Goal: Find specific page/section

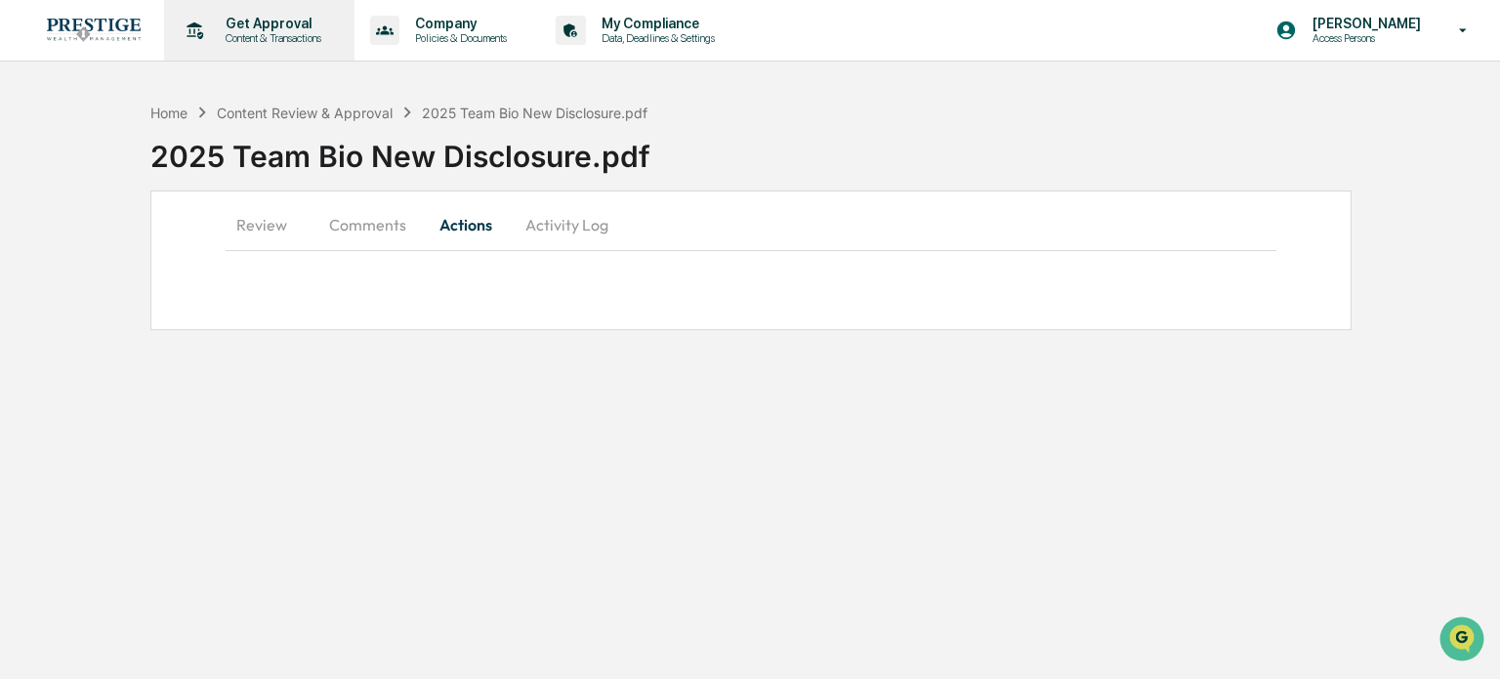
click at [208, 21] on icon at bounding box center [195, 31] width 30 height 30
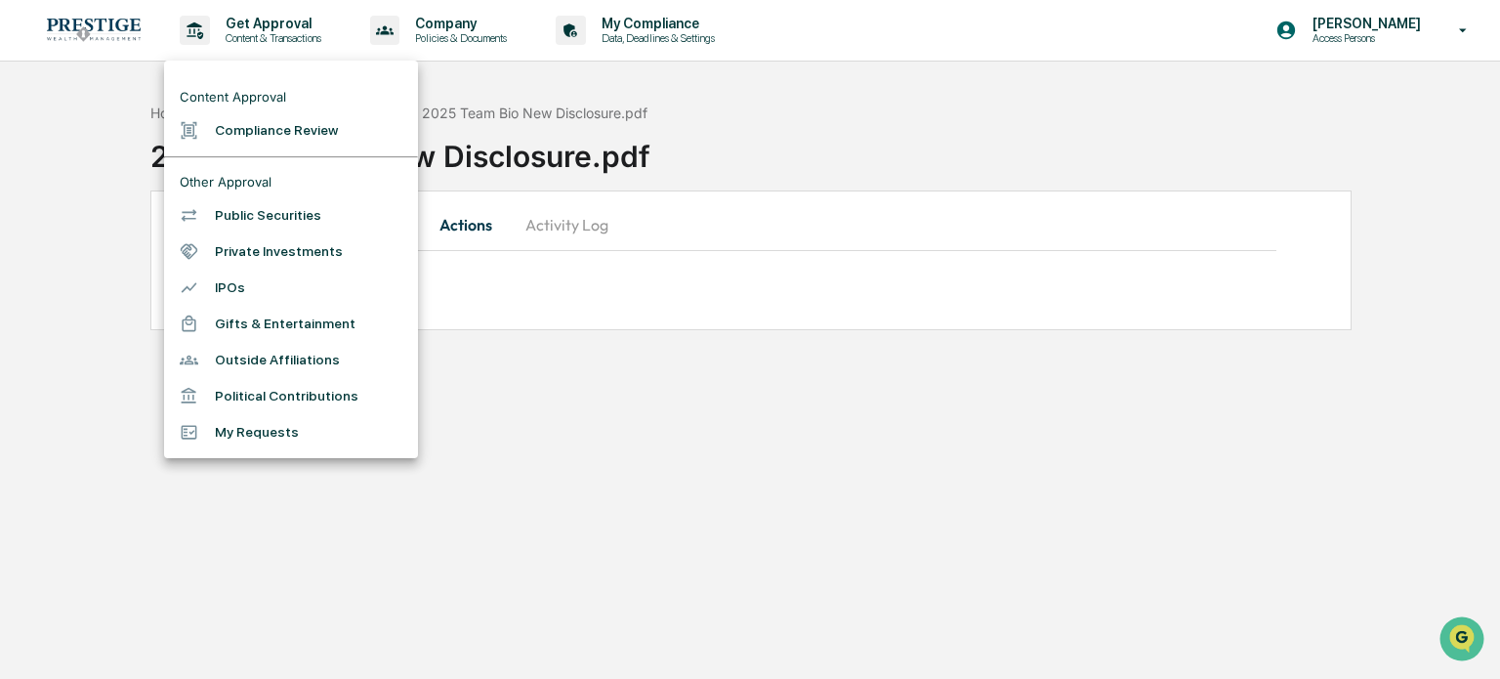
click at [295, 136] on li "Compliance Review" at bounding box center [291, 130] width 254 height 36
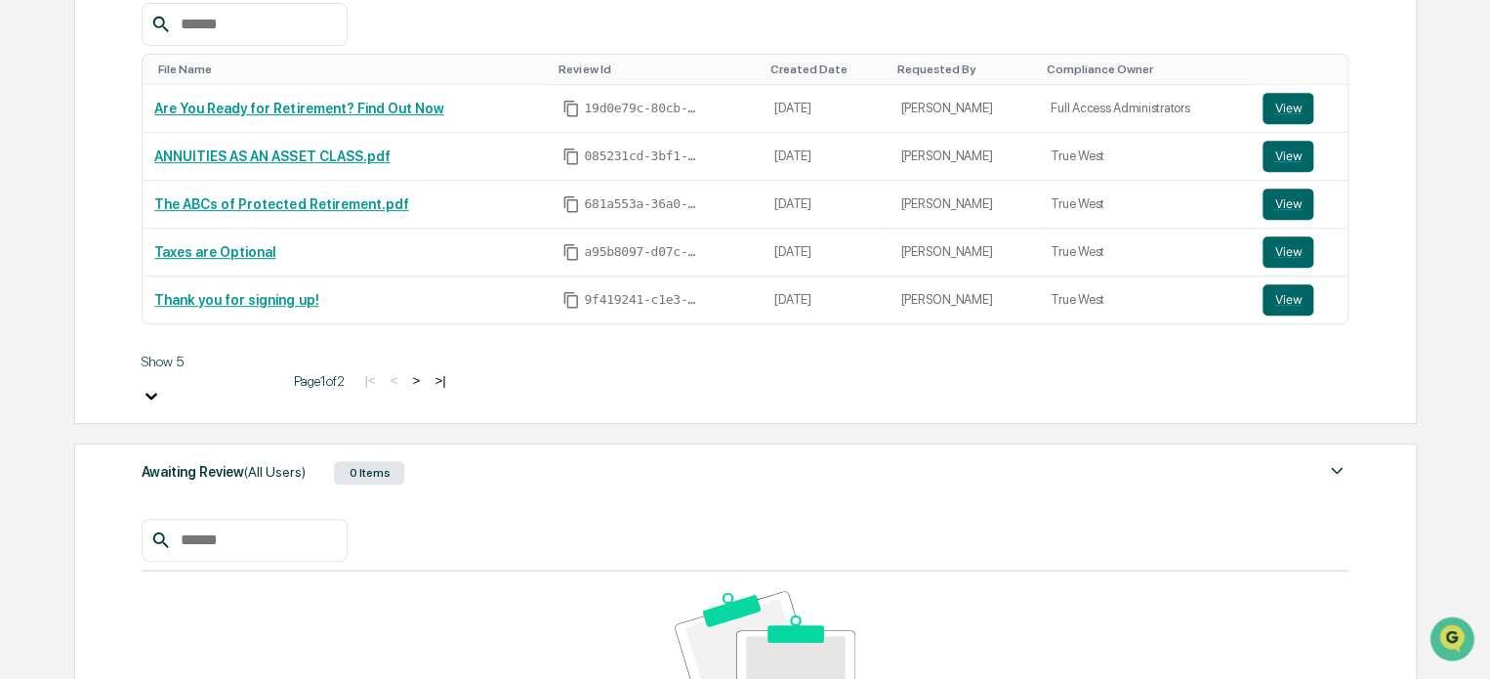
scroll to position [480, 0]
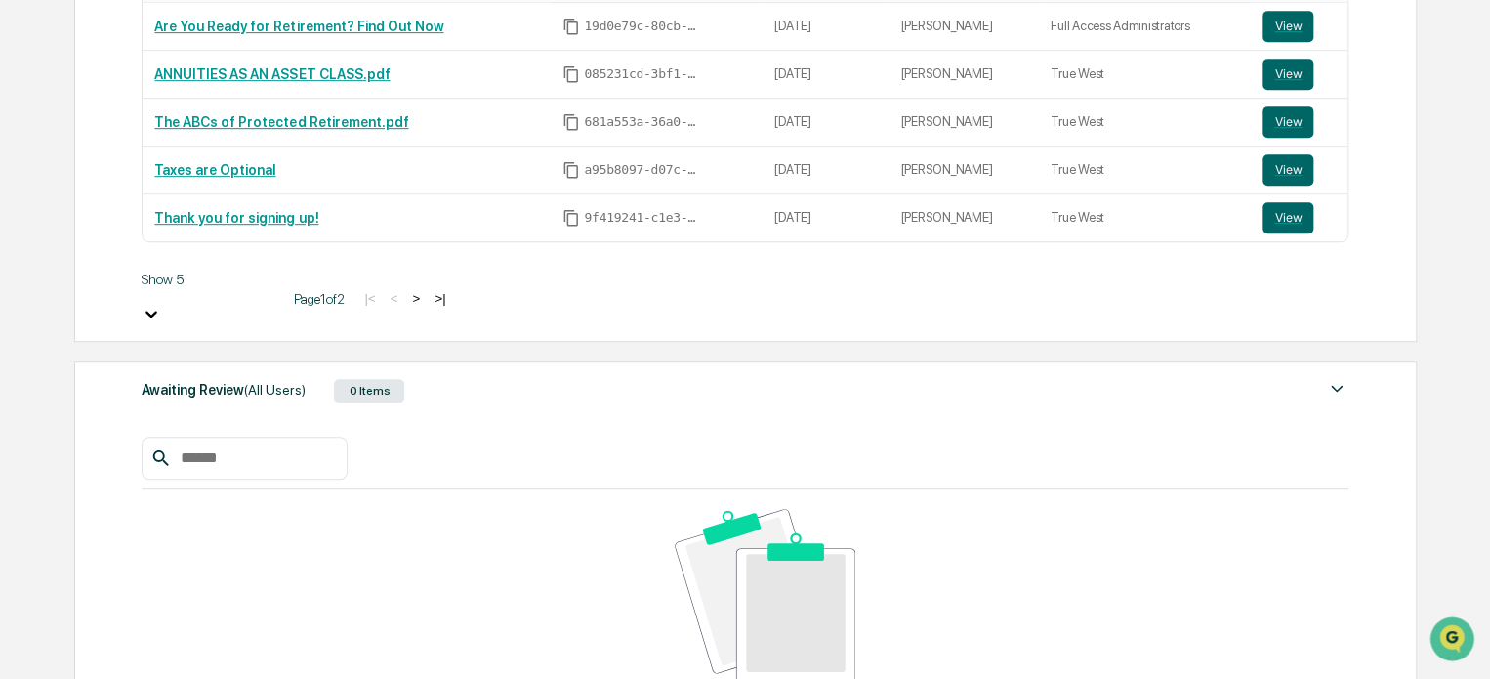
click at [760, 377] on div "Awaiting Review (All Users) 0 Items" at bounding box center [745, 390] width 1207 height 27
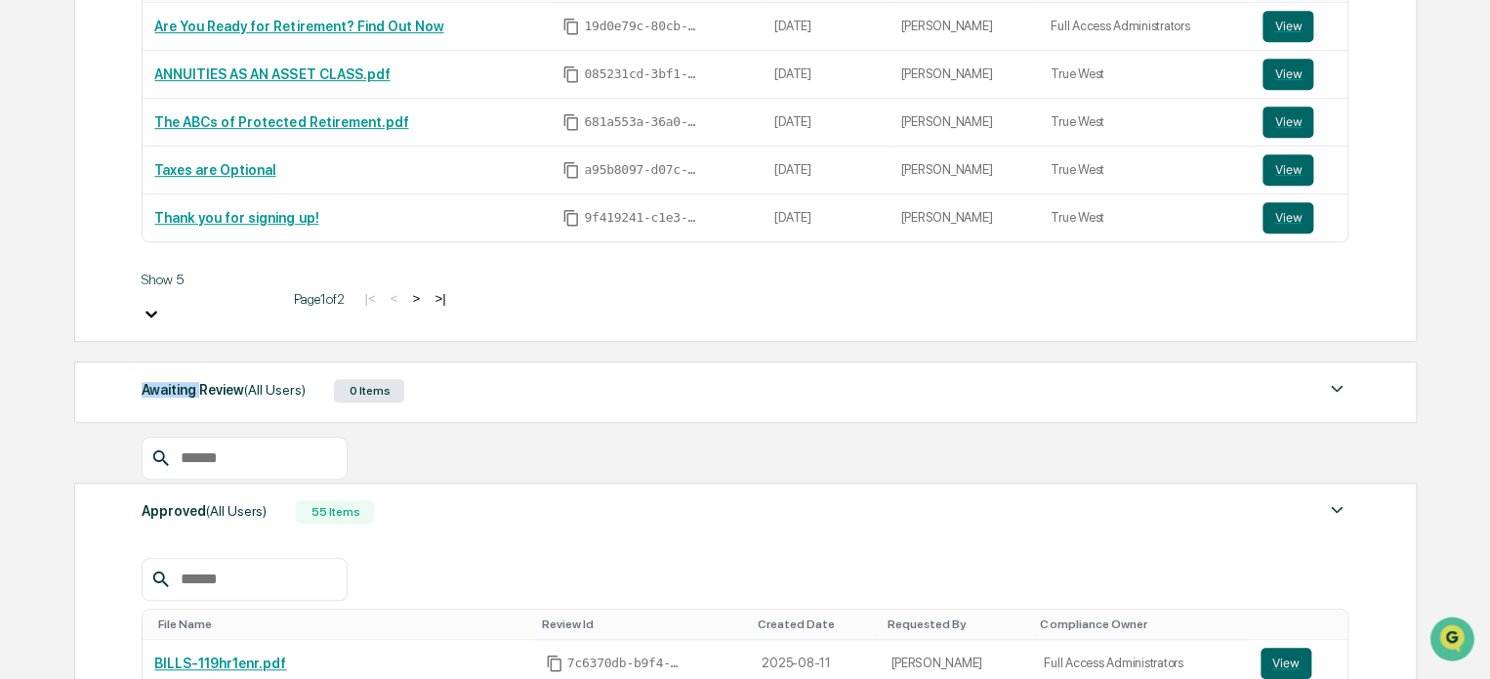
click at [650, 498] on div "Approved (All Users) 55 Items" at bounding box center [745, 511] width 1207 height 27
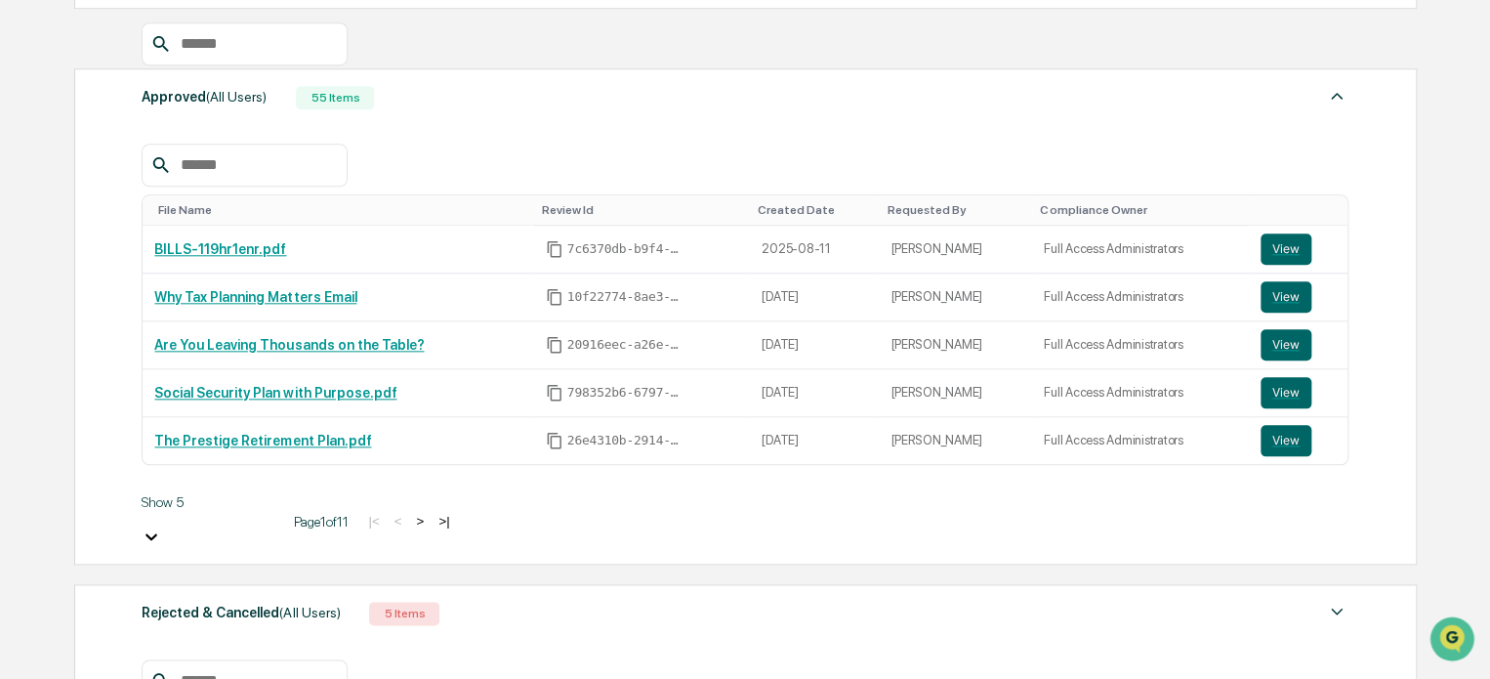
scroll to position [895, 0]
